Goal: Check status: Check status

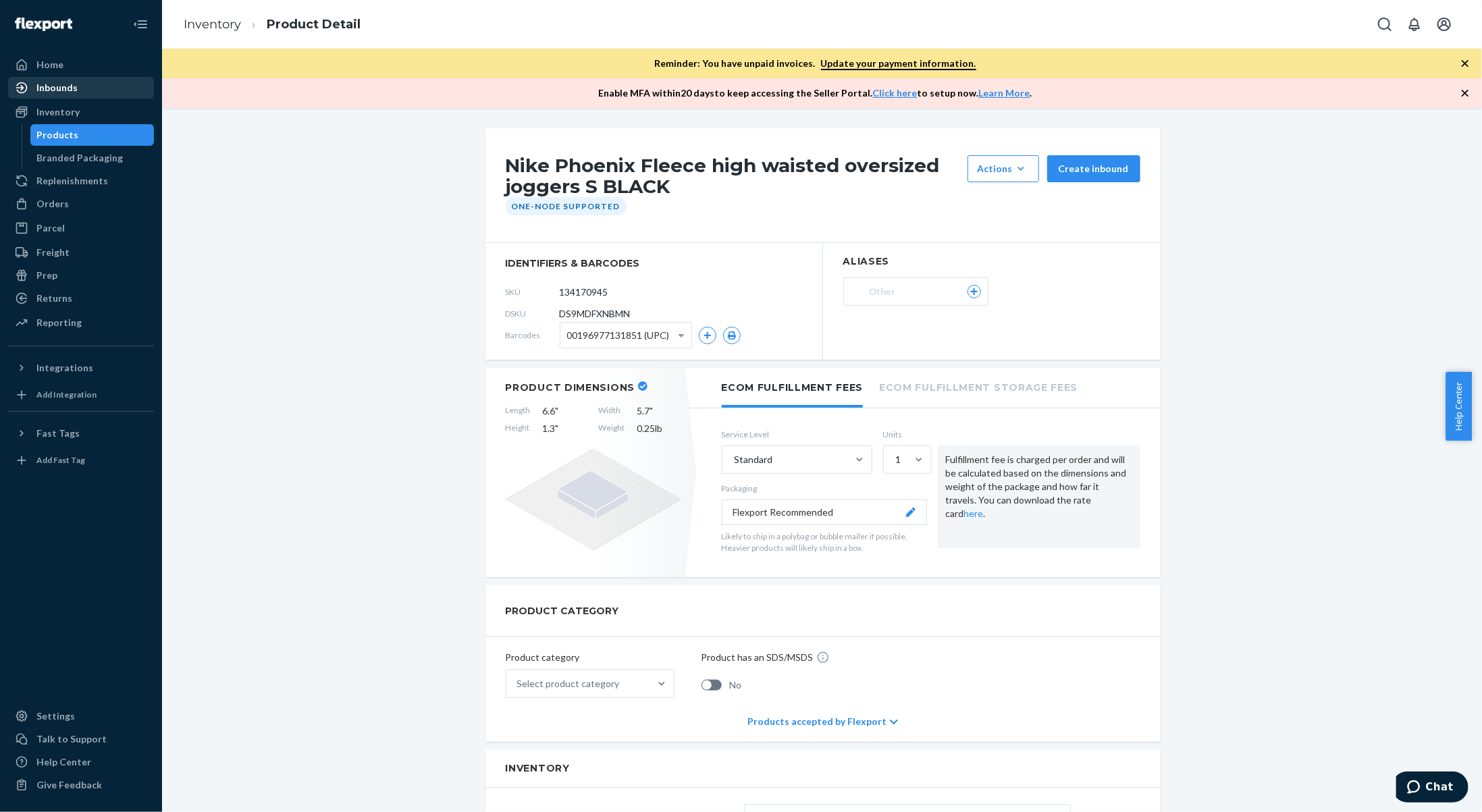
click at [77, 91] on div "Inbounds" at bounding box center [81, 87] width 143 height 19
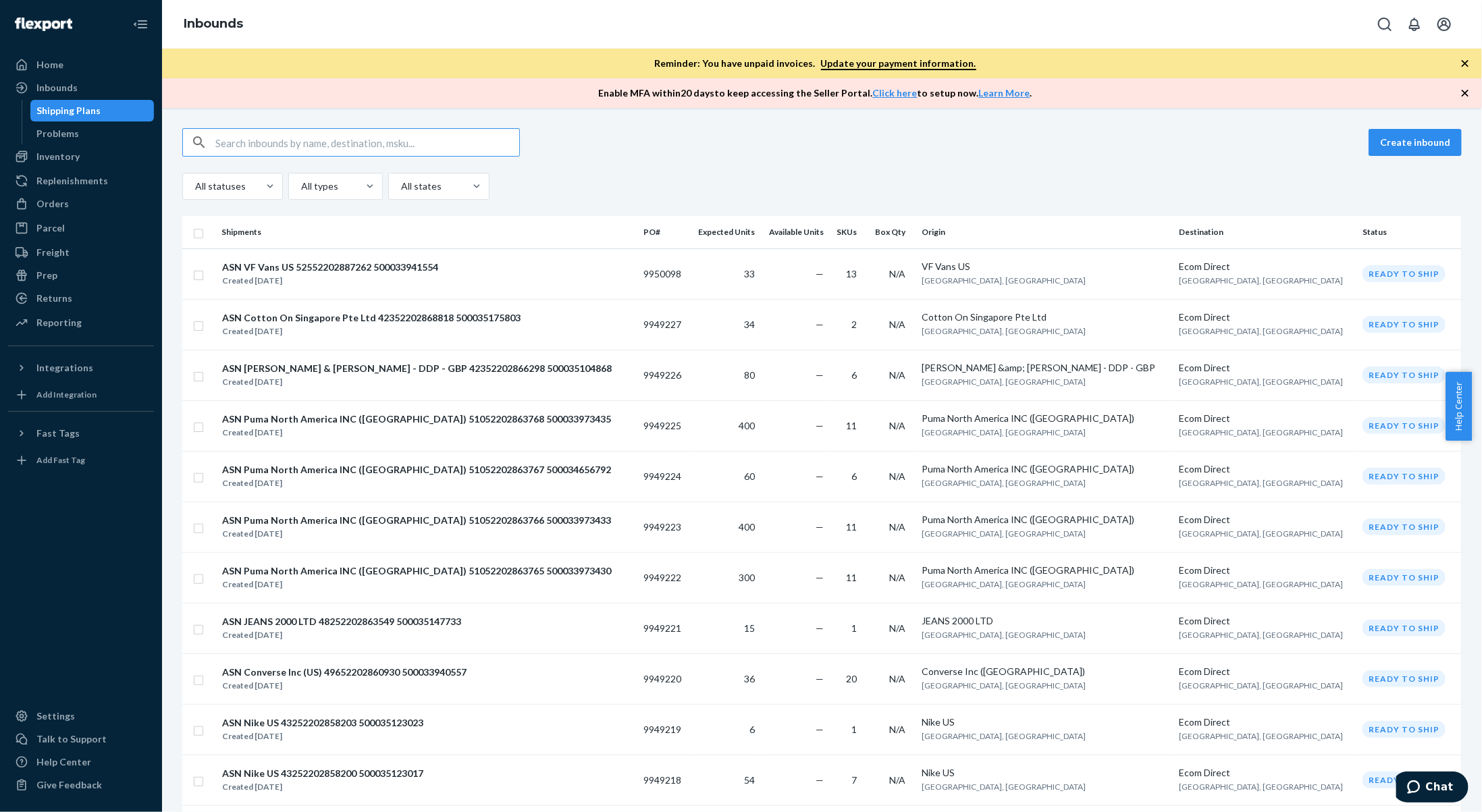
click at [310, 150] on input "text" at bounding box center [368, 142] width 304 height 27
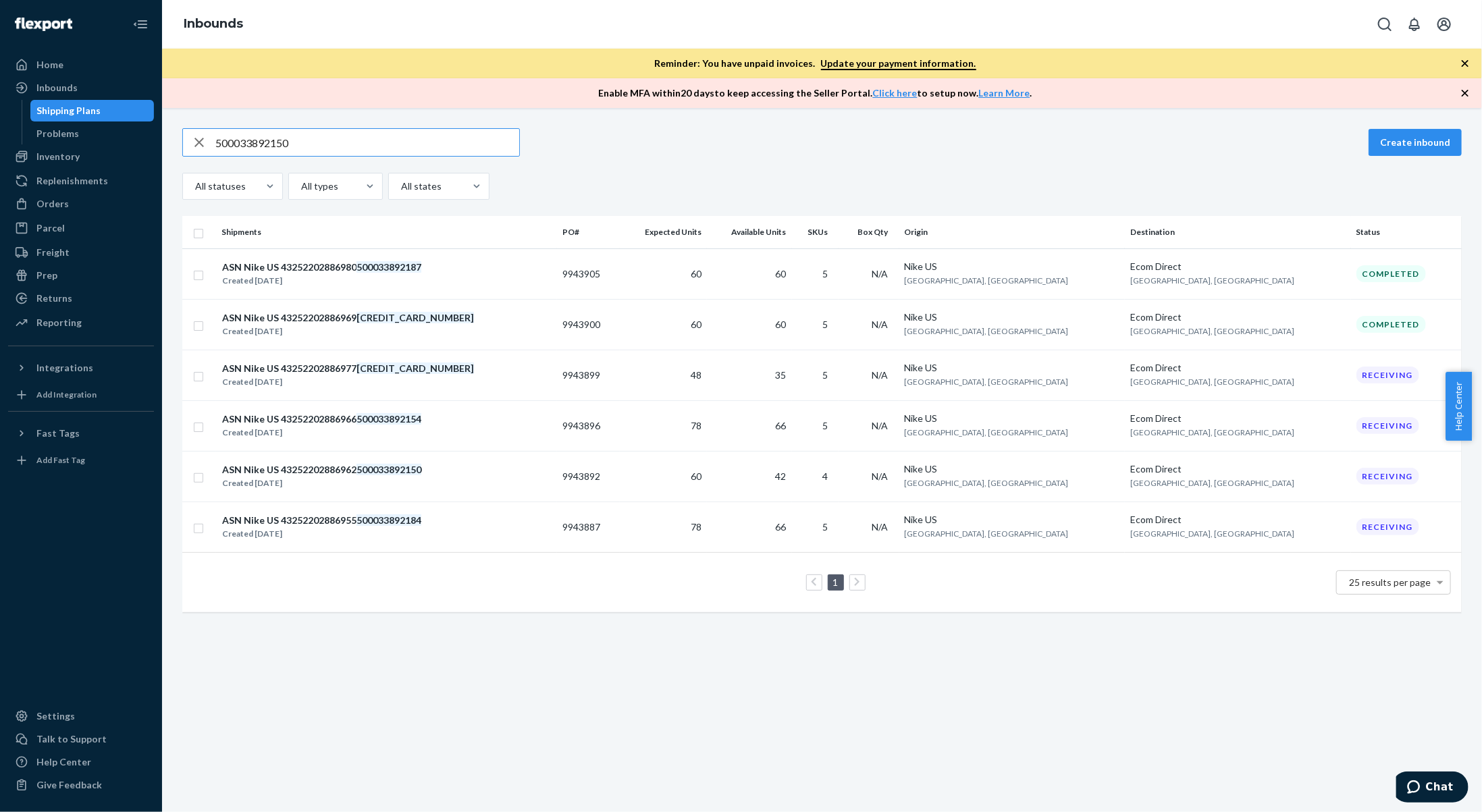
type input "500033892150"
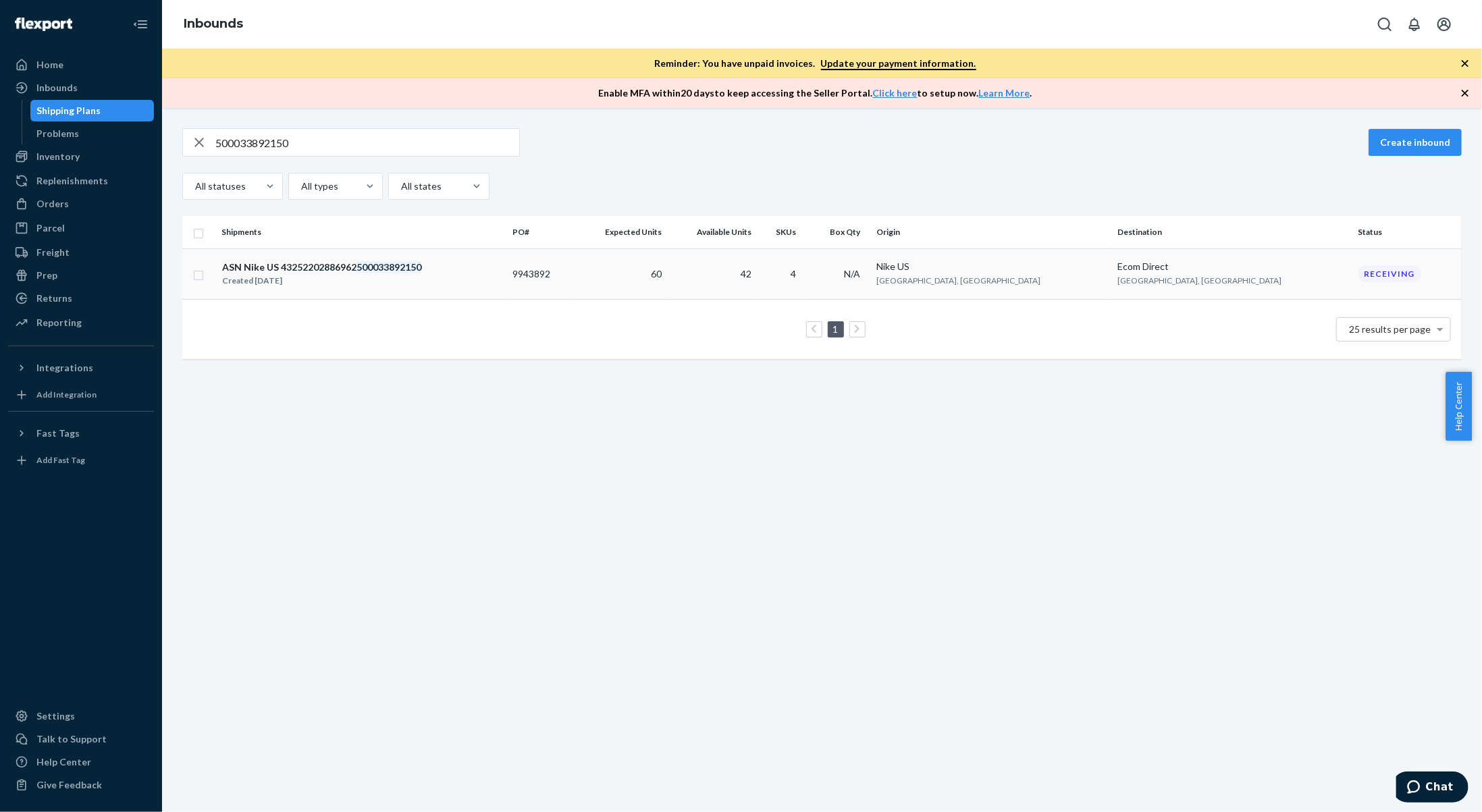
click at [447, 280] on div "ASN Nike US 43252202886962 500033892150 Created Sep 22, 2025" at bounding box center [362, 274] width 281 height 29
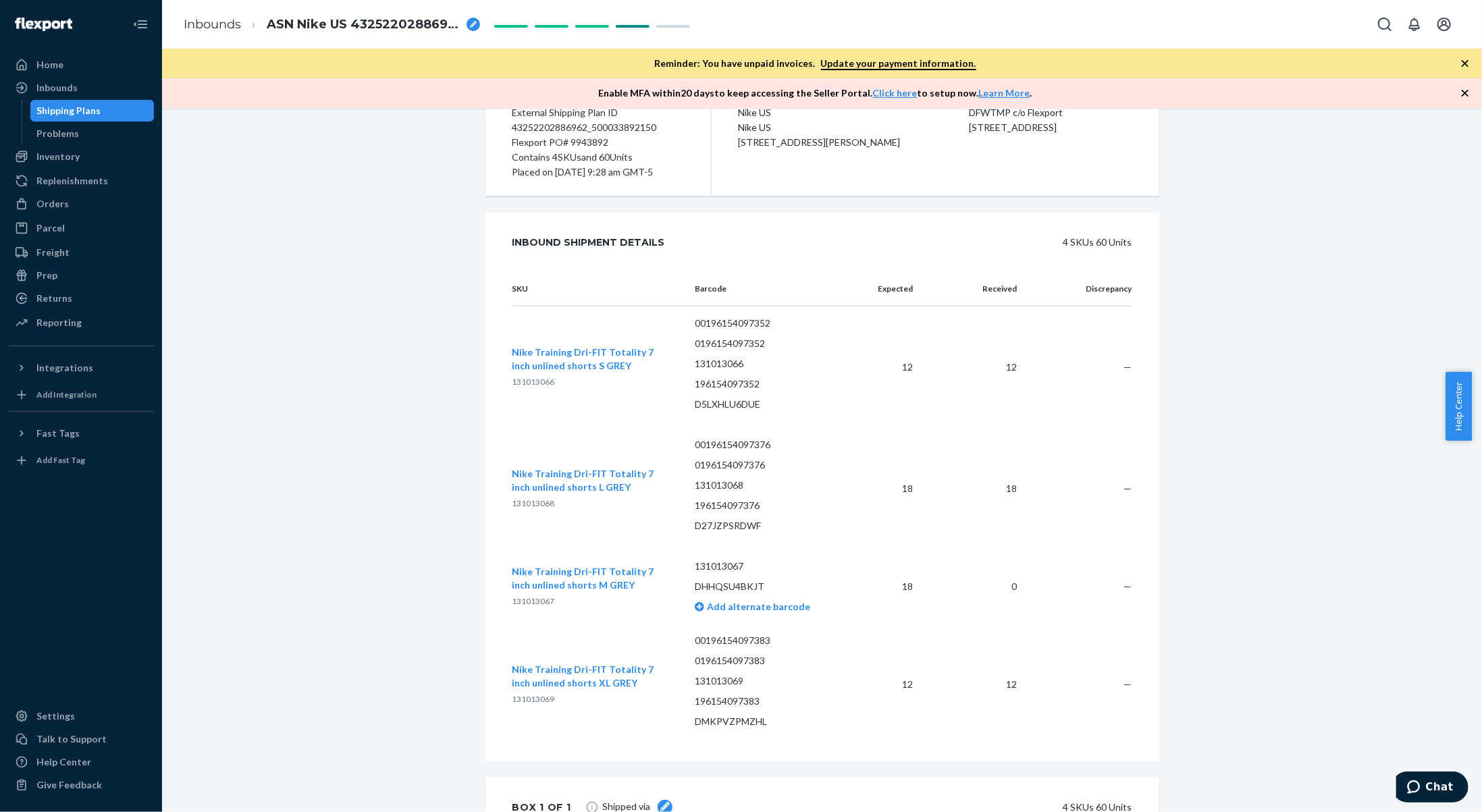
scroll to position [206, 0]
click at [576, 570] on span "Nike Training Dri-FIT Totality 7 inch unlined shorts M GREY" at bounding box center [584, 576] width 142 height 25
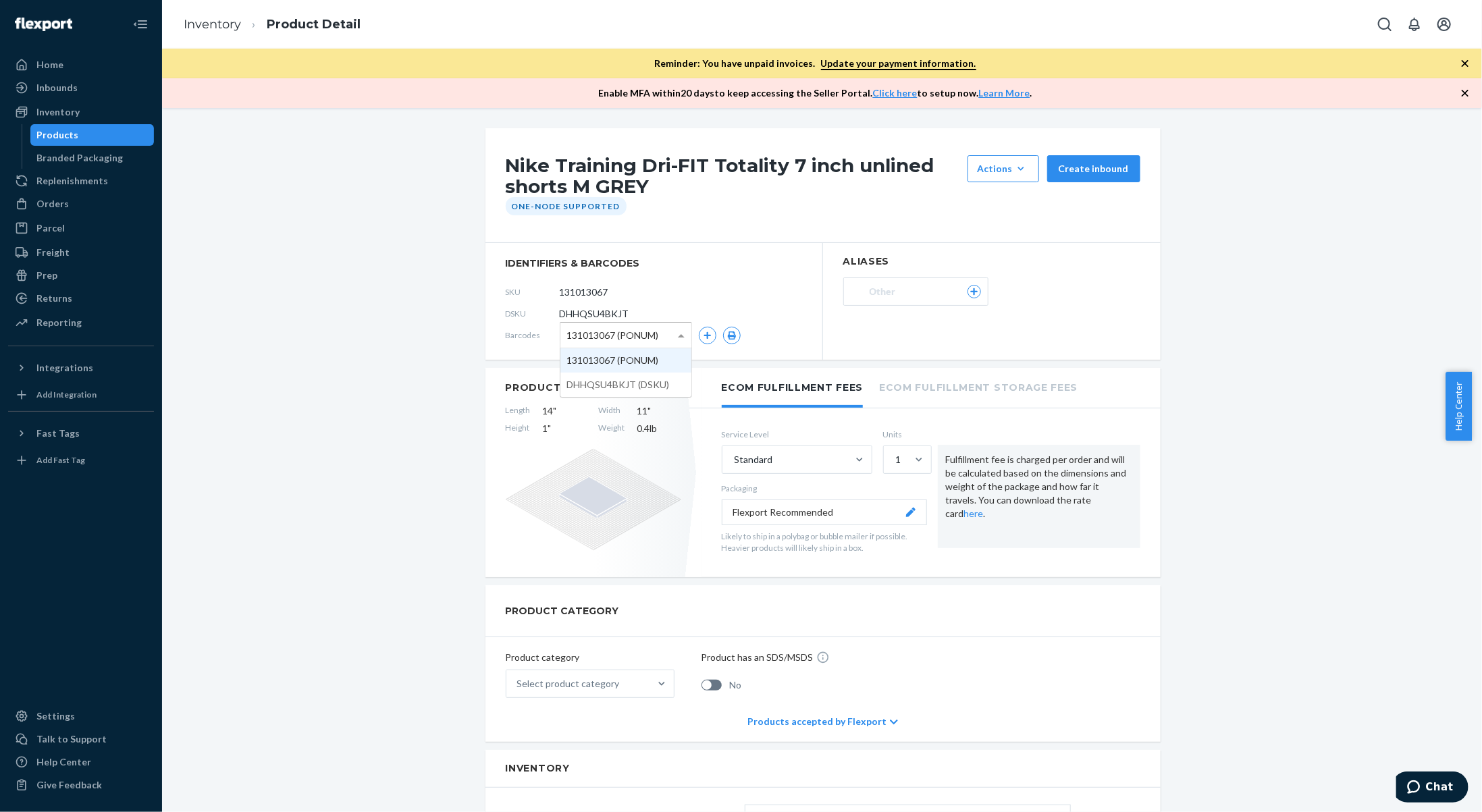
drag, startPoint x: 668, startPoint y: 329, endPoint x: 674, endPoint y: 324, distance: 7.8
click at [674, 324] on div "131013067 (PONUM)" at bounding box center [625, 335] width 132 height 26
click at [711, 332] on div "131013067 (PONUM) 131013067 (PONUM) DHHQSU4BKJT (DSKU)" at bounding box center [649, 335] width 181 height 26
click at [703, 335] on icon "button" at bounding box center [707, 335] width 7 height 7
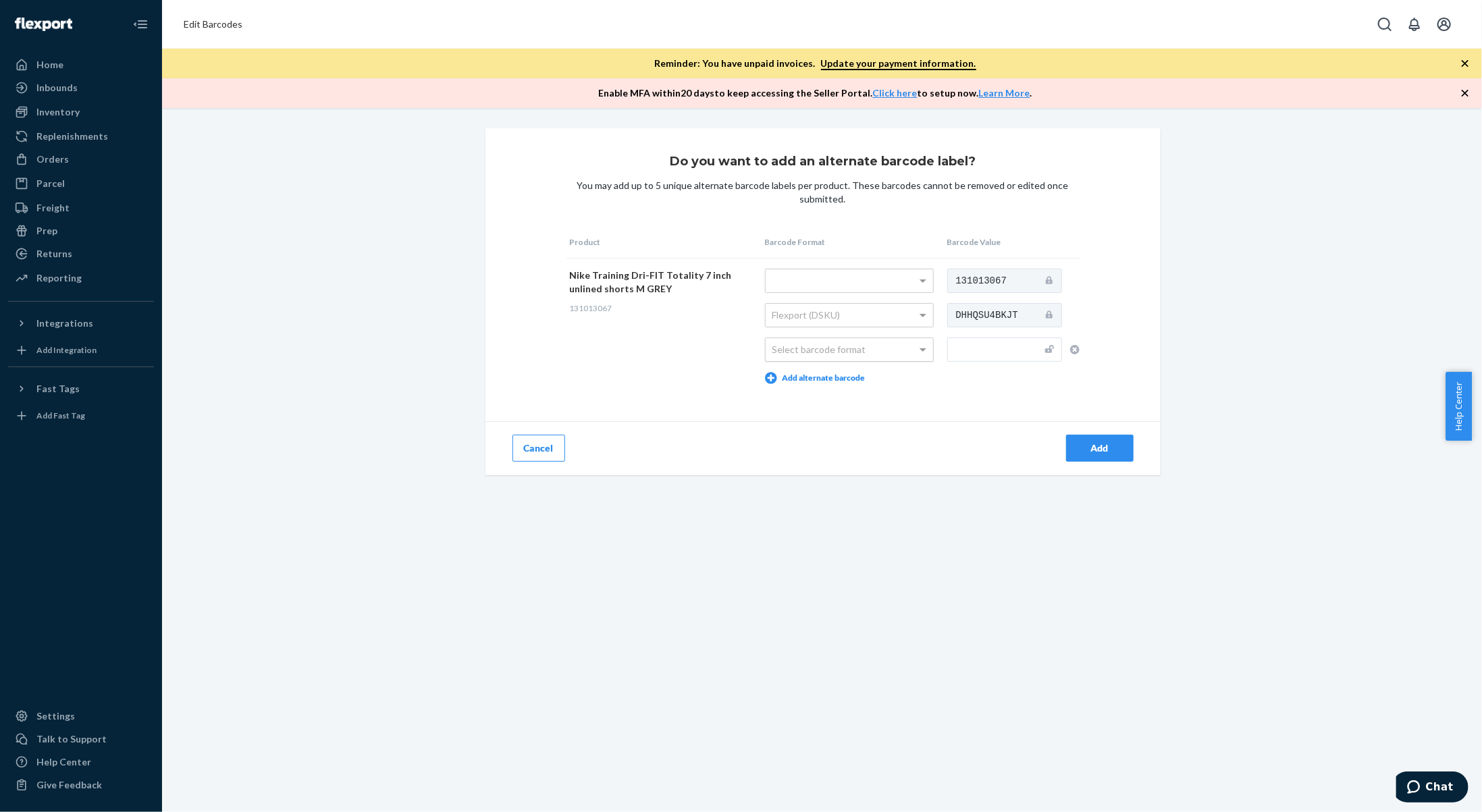
click at [836, 352] on div "Select barcode format" at bounding box center [849, 350] width 167 height 23
click at [955, 356] on input "text" at bounding box center [1004, 349] width 115 height 24
type input "196154097369"
click at [1091, 446] on div "Add" at bounding box center [1100, 448] width 45 height 13
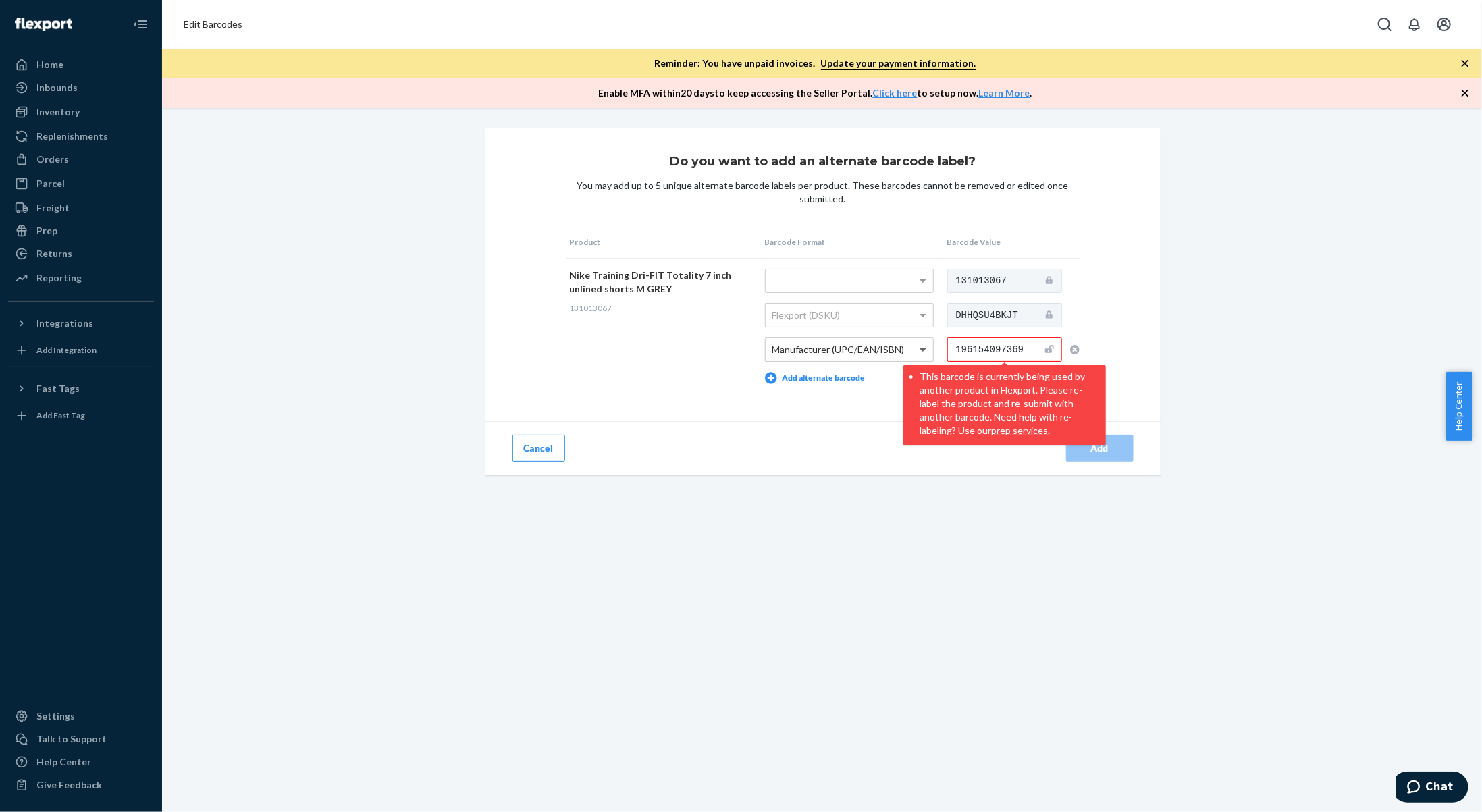
drag, startPoint x: 1031, startPoint y: 352, endPoint x: 916, endPoint y: 348, distance: 115.1
click at [916, 348] on tr "Nike Training Dri-FIT Totality 7 inch unlined shorts M GREY 131013067 Flexport …" at bounding box center [823, 326] width 513 height 137
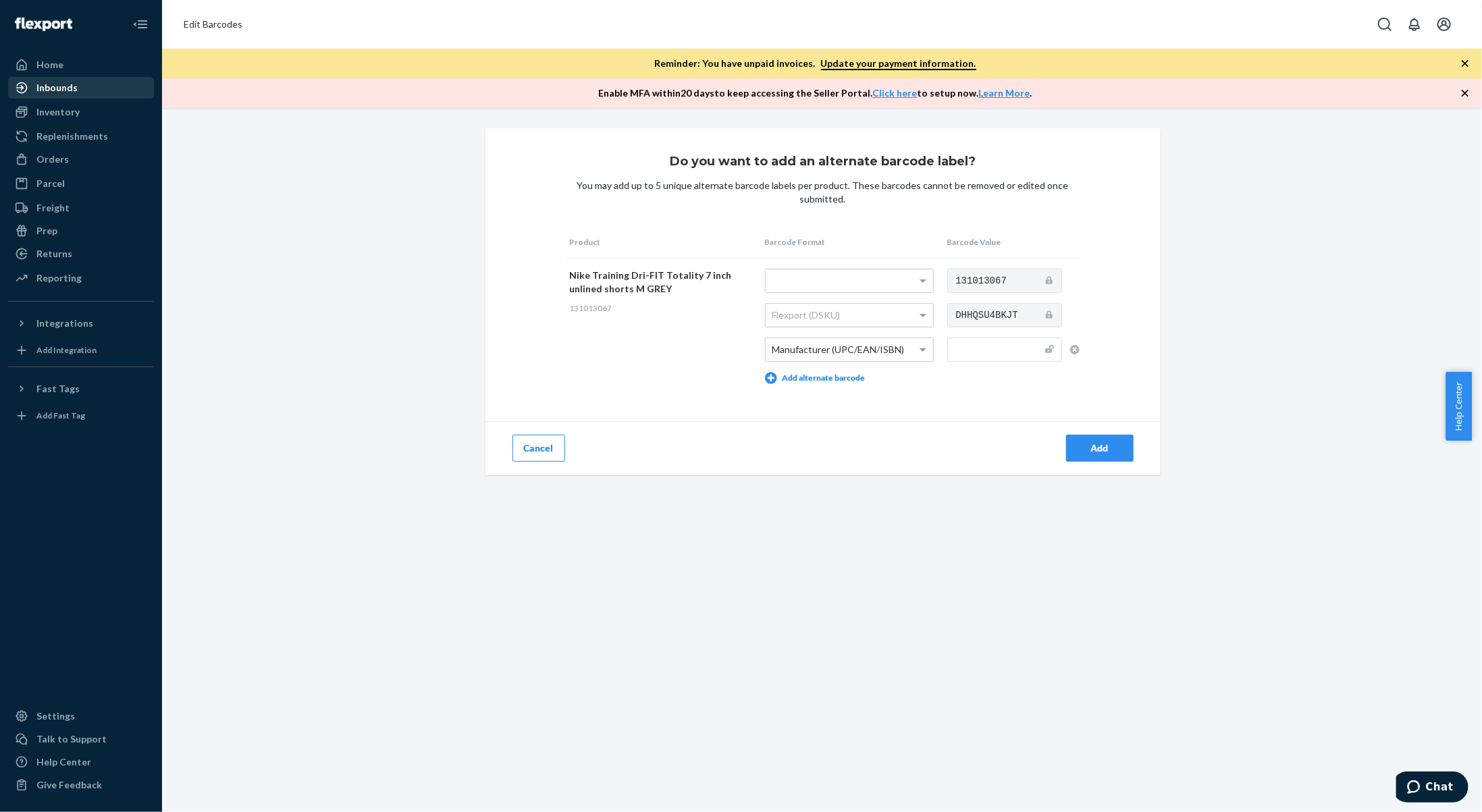
click at [83, 94] on div "Inbounds" at bounding box center [81, 87] width 143 height 19
drag, startPoint x: 609, startPoint y: 310, endPoint x: 563, endPoint y: 316, distance: 46.4
click at [567, 316] on td "Nike Training Dri-FIT Totality 7 inch unlined shorts M GREY 131013067" at bounding box center [664, 326] width 195 height 137
copy span "131013067"
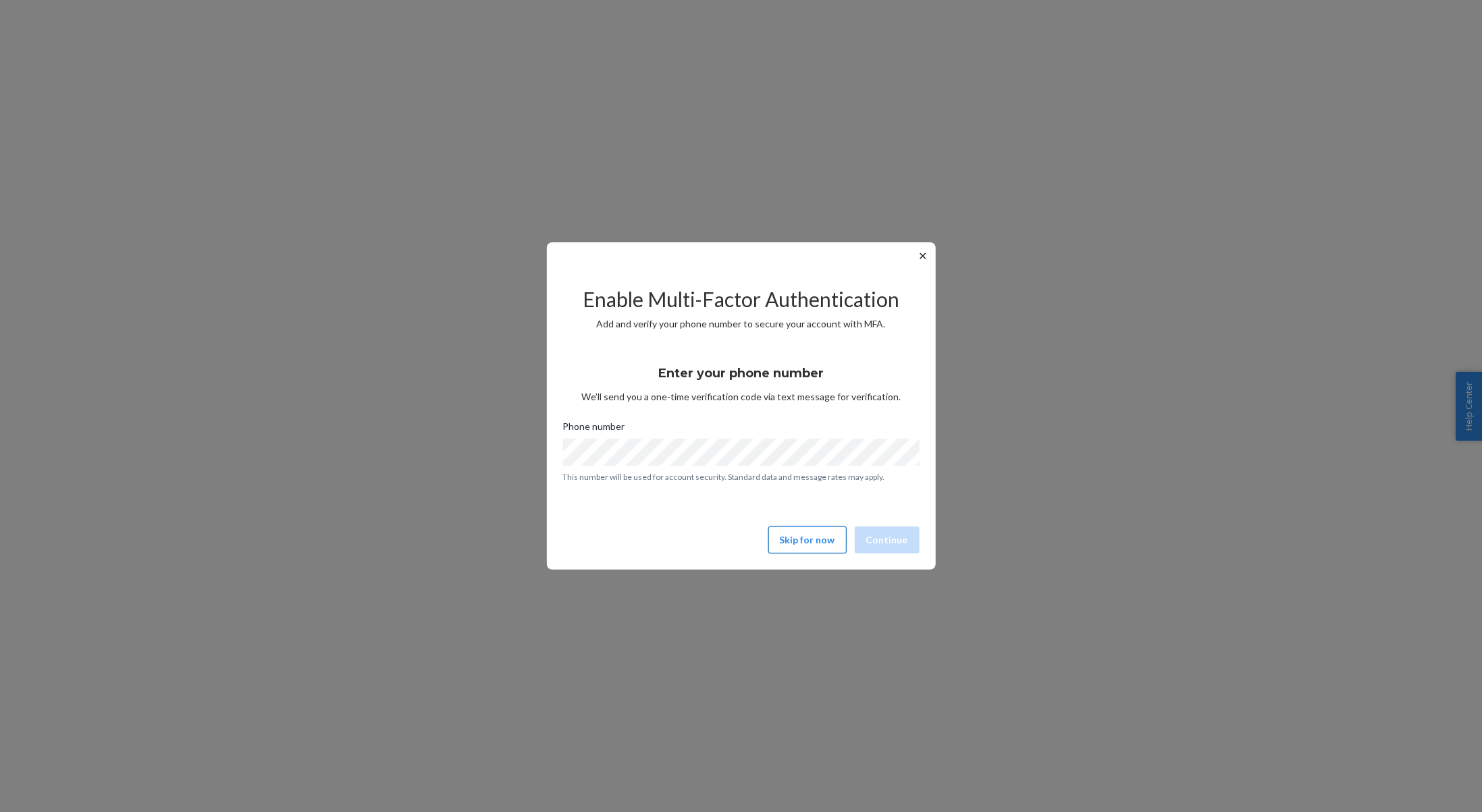
click at [827, 539] on button "Skip for now" at bounding box center [807, 540] width 78 height 27
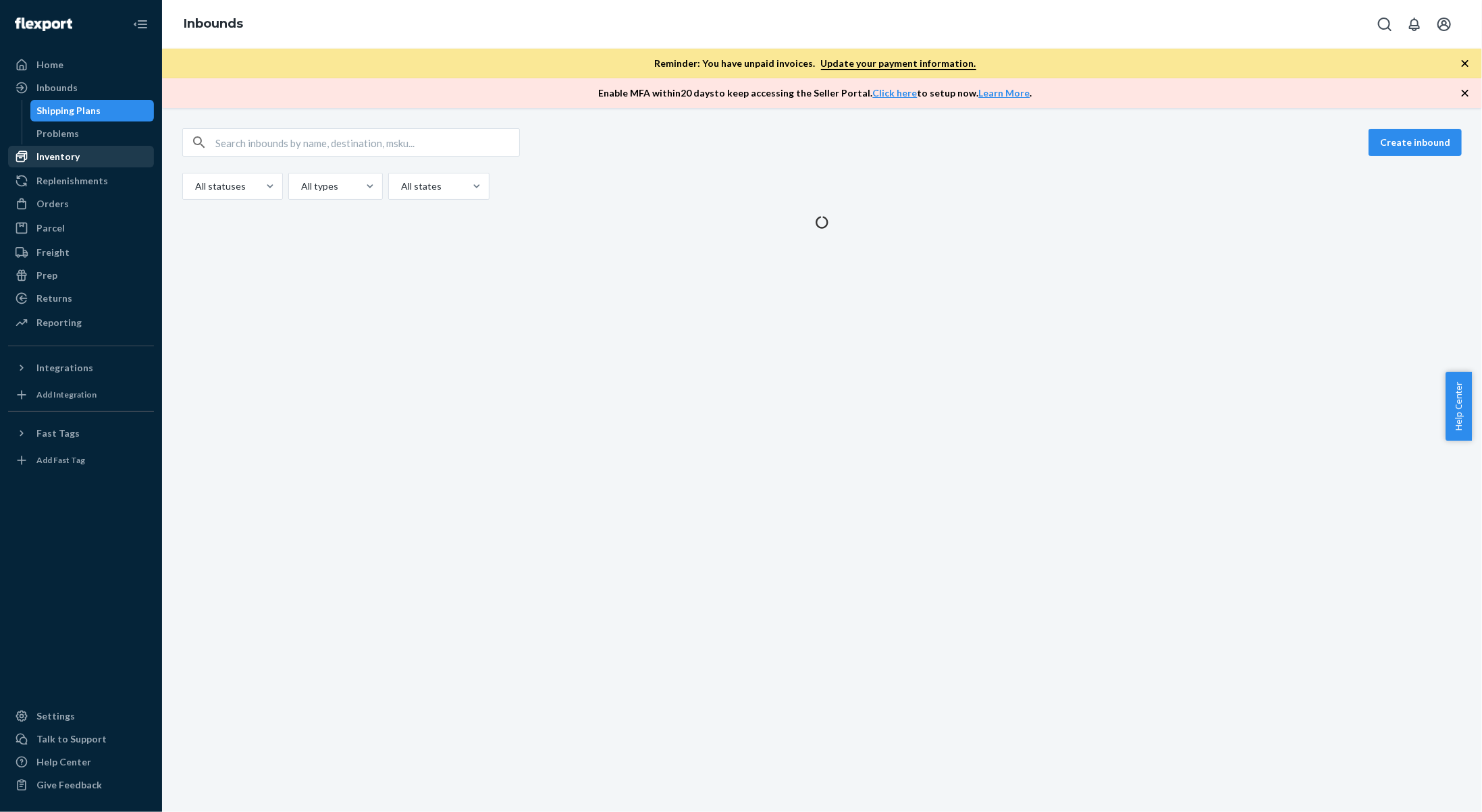
click at [85, 154] on div "Inventory" at bounding box center [81, 156] width 143 height 19
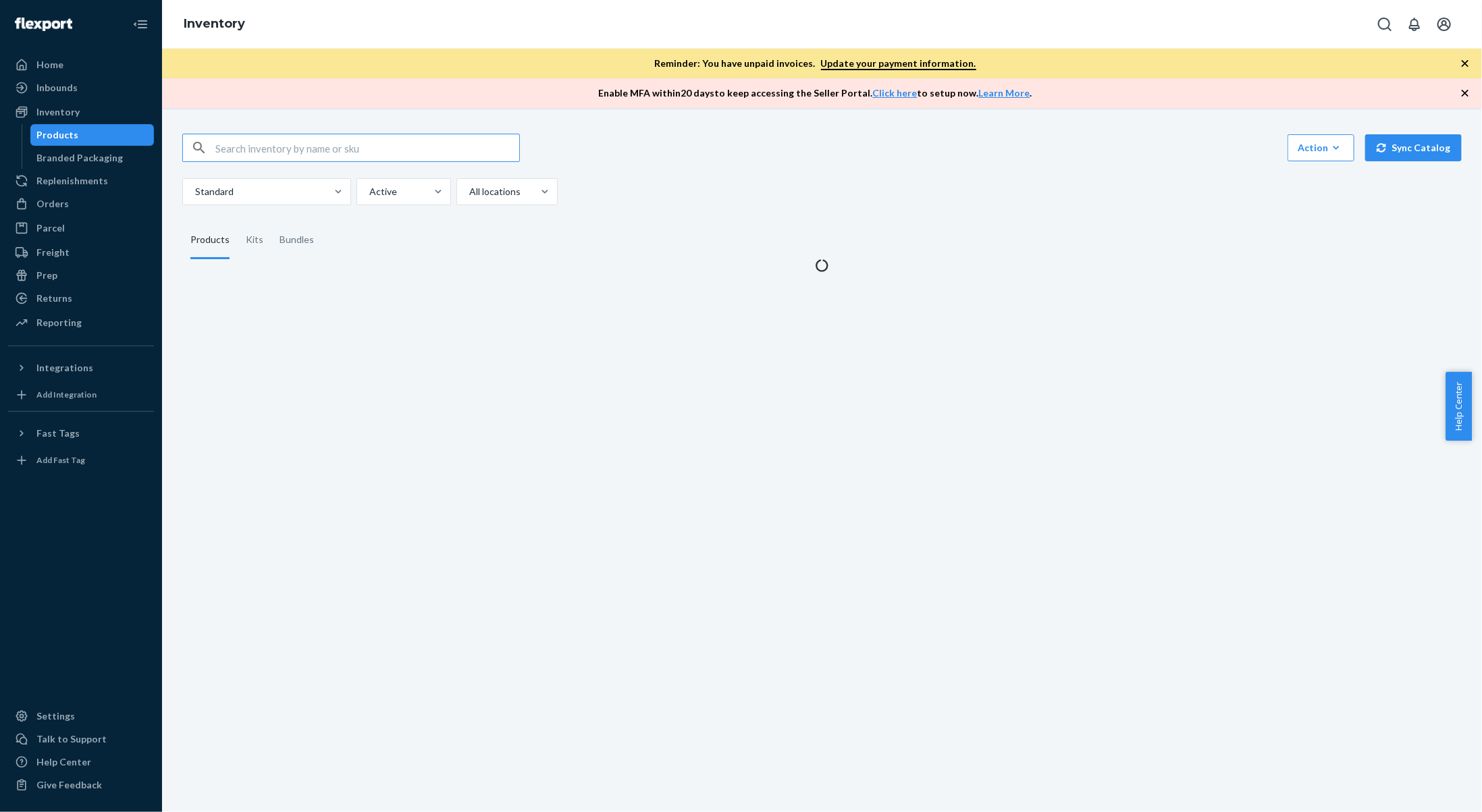
click at [232, 146] on input "text" at bounding box center [368, 147] width 304 height 27
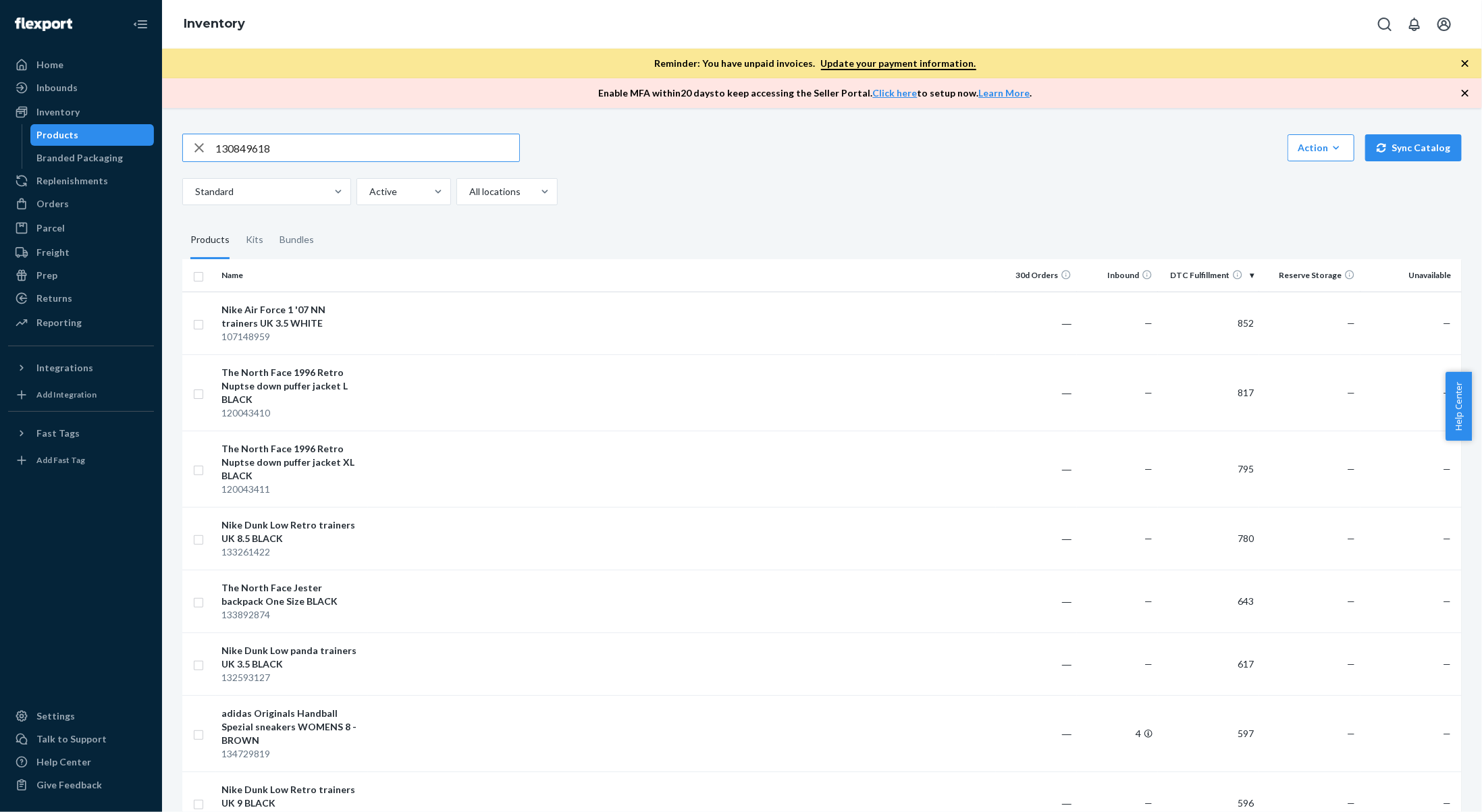
type input "130849618"
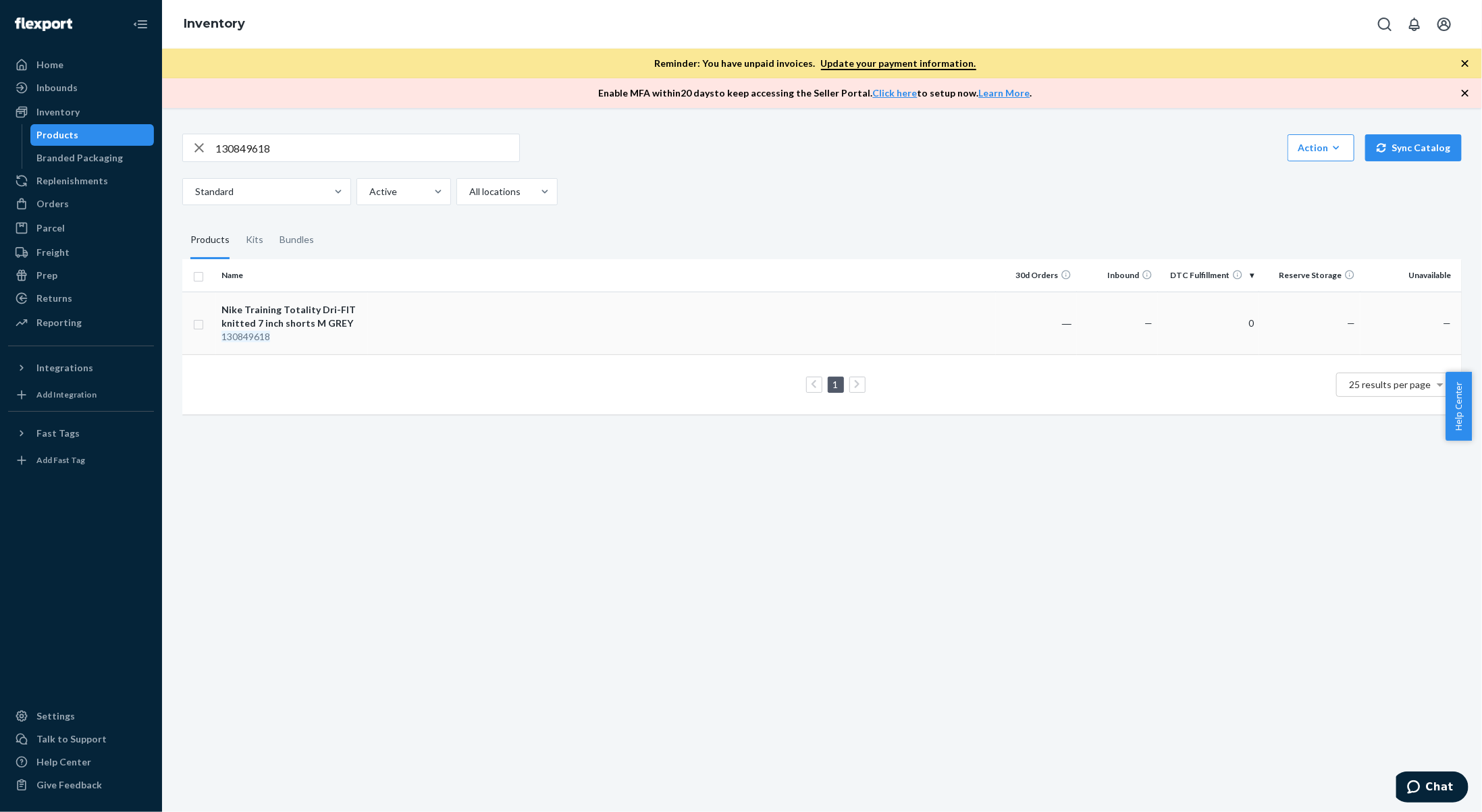
click at [339, 350] on td "Nike Training Totality Dri-FIT knitted 7 inch shorts M GREY 130849618" at bounding box center [291, 323] width 152 height 63
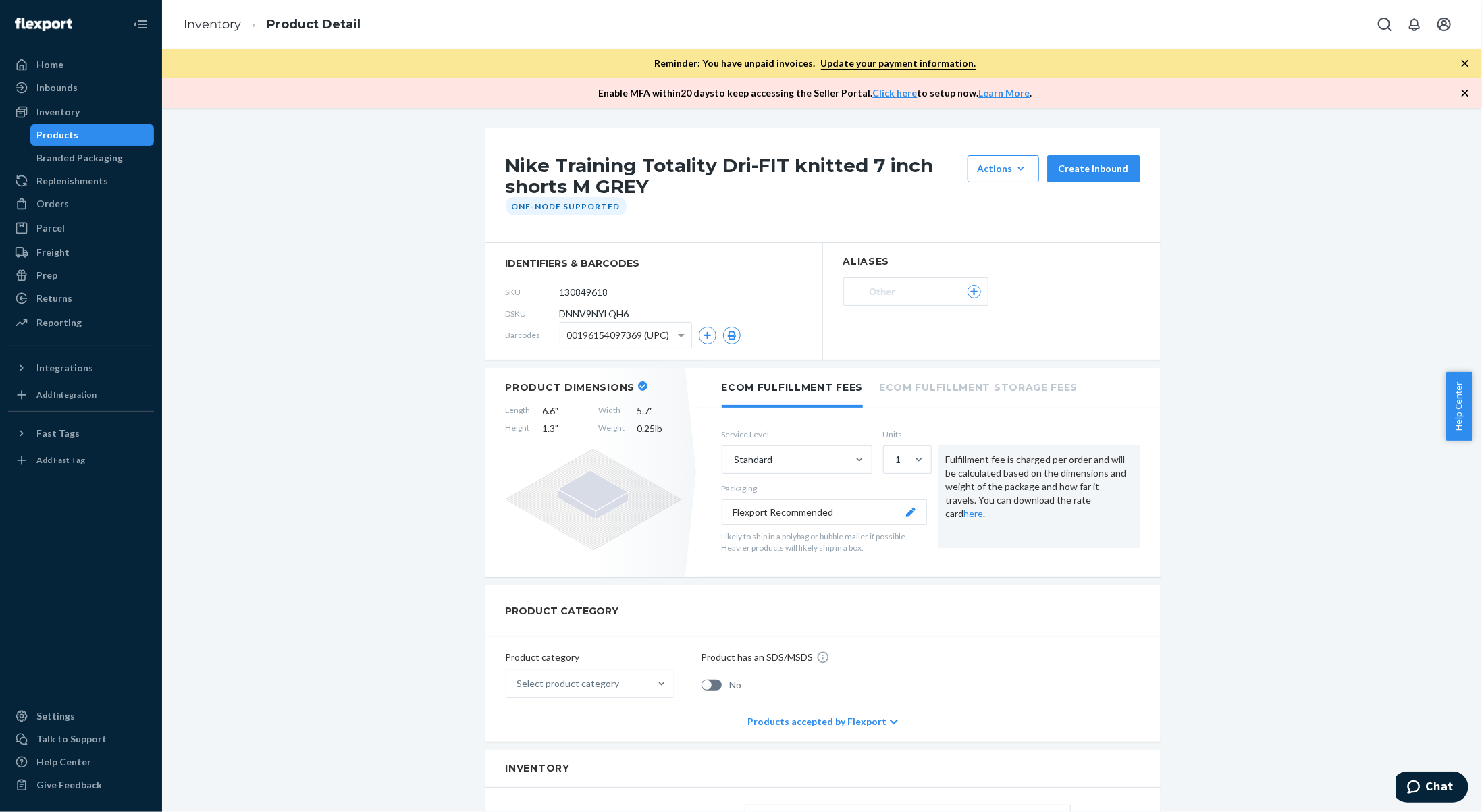
drag, startPoint x: 611, startPoint y: 291, endPoint x: 527, endPoint y: 286, distance: 84.1
click at [527, 286] on div "SKU 130849618" at bounding box center [654, 292] width 297 height 22
